Goal: Register for event/course

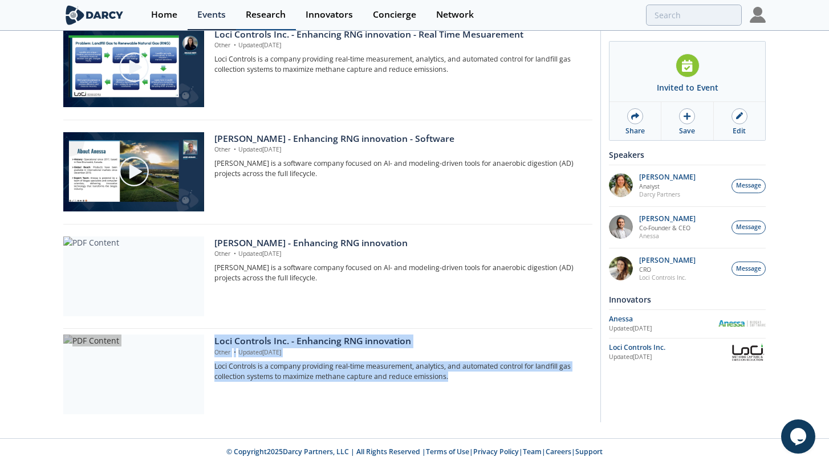
click at [276, 15] on div "Research" at bounding box center [266, 14] width 40 height 9
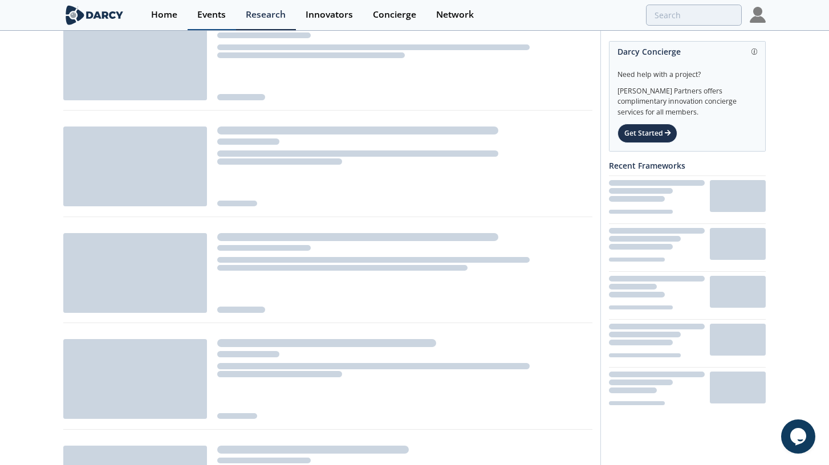
click at [207, 12] on div "Events" at bounding box center [211, 14] width 29 height 9
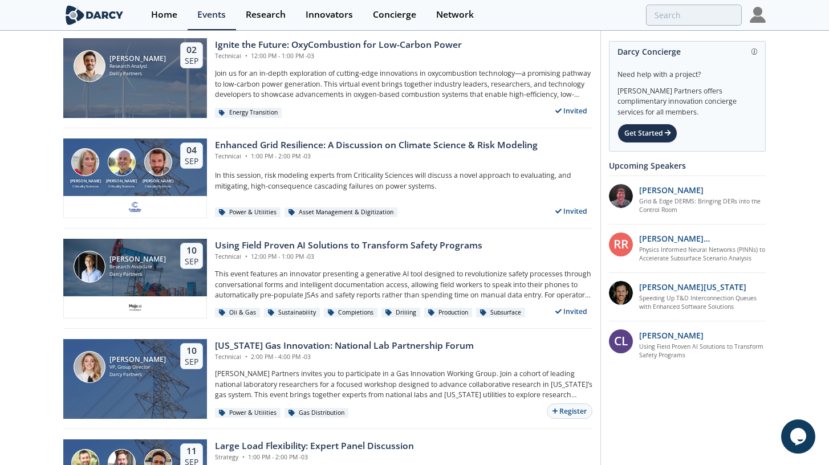
scroll to position [357, 0]
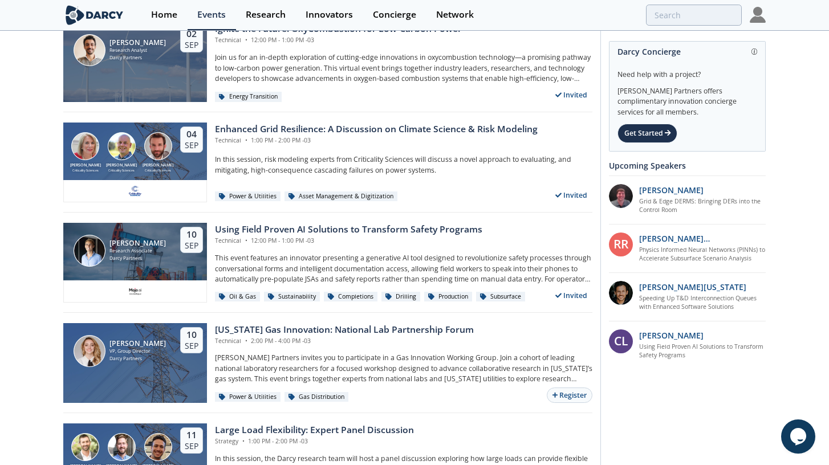
click at [343, 322] on div "[PERSON_NAME] VP, Group Director [PERSON_NAME] Partners [DATE] [US_STATE] Gas I…" at bounding box center [327, 363] width 529 height 100
click at [352, 331] on div "[US_STATE] Gas Innovation: National Lab Partnership Forum" at bounding box center [344, 330] width 259 height 14
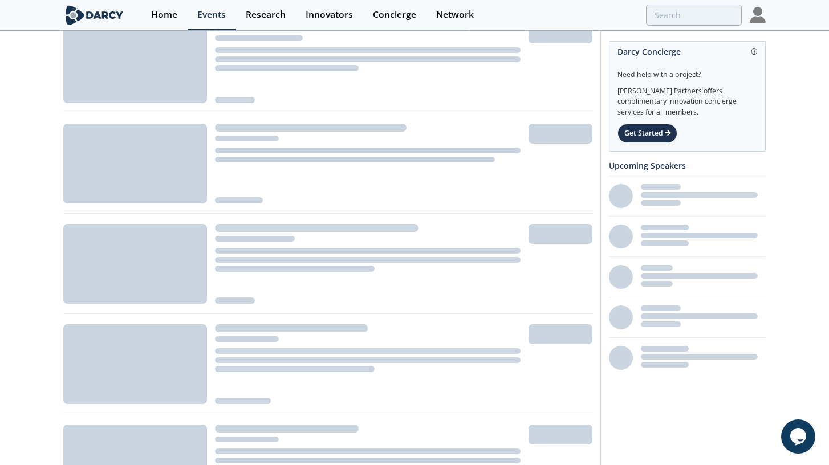
scroll to position [357, 0]
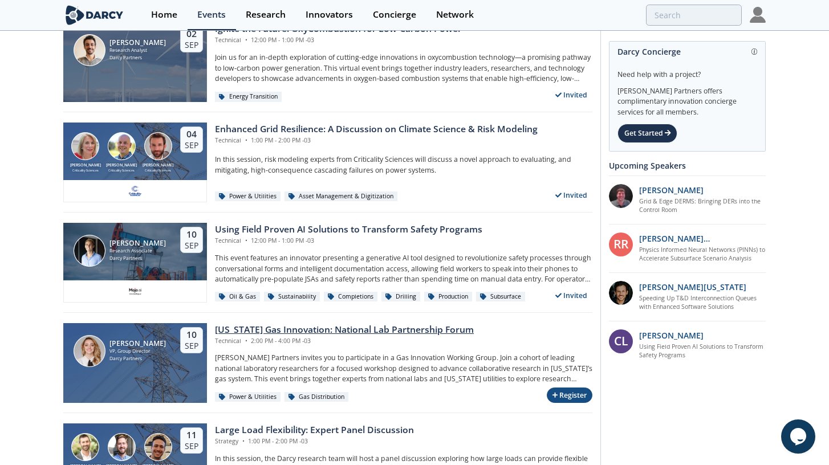
click at [562, 393] on button "Register" at bounding box center [570, 395] width 46 height 15
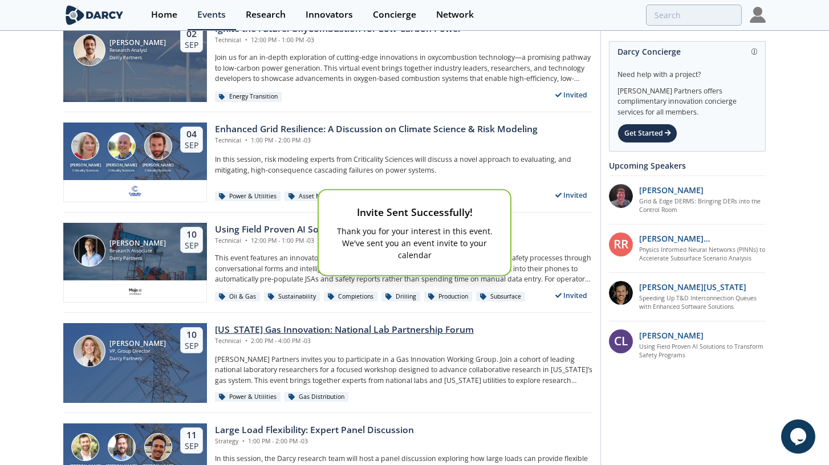
click at [381, 331] on div "Invite Sent Successfully! Thank you for your interest in this event. We've sent…" at bounding box center [414, 232] width 829 height 465
click at [398, 332] on div "Invite Sent Successfully! Thank you for your interest in this event. We've sent…" at bounding box center [414, 232] width 829 height 465
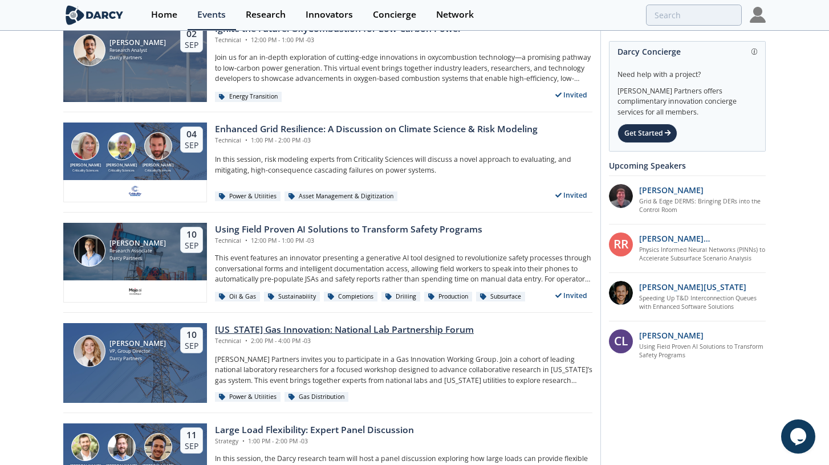
click at [398, 332] on div "[US_STATE] Gas Innovation: National Lab Partnership Forum" at bounding box center [344, 330] width 259 height 14
